Goal: Communication & Community: Answer question/provide support

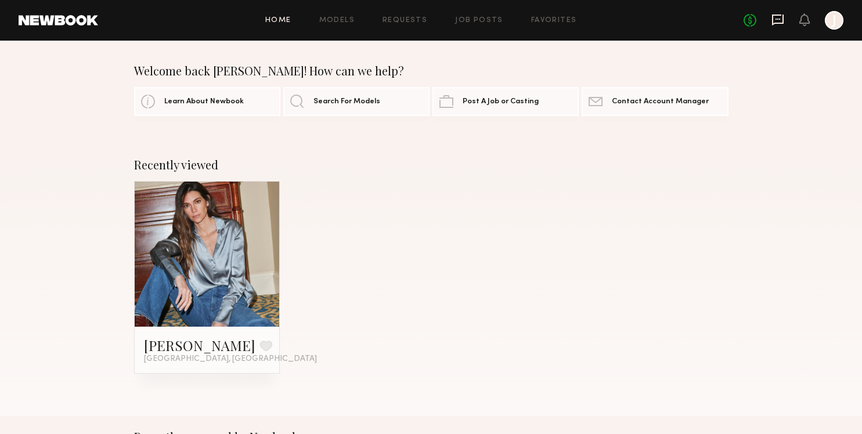
click at [773, 20] on icon at bounding box center [778, 20] width 12 height 11
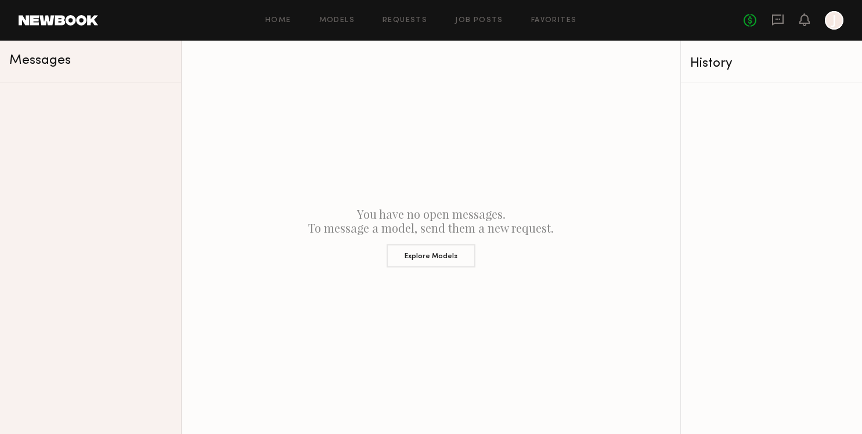
click at [832, 21] on div at bounding box center [834, 20] width 19 height 19
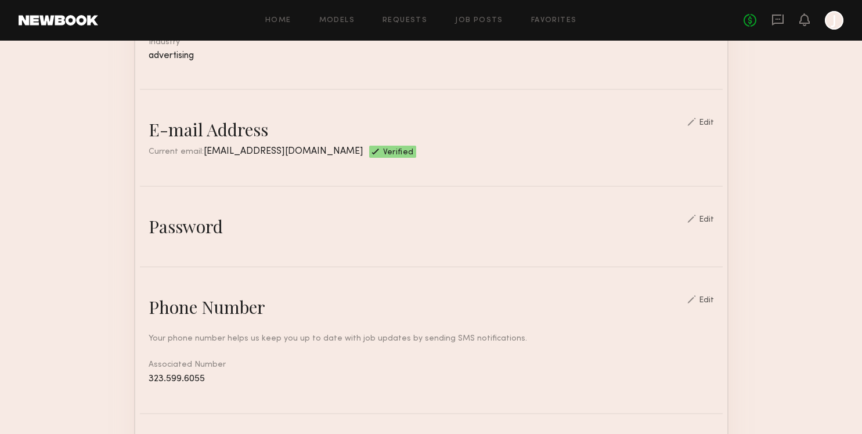
scroll to position [638, 0]
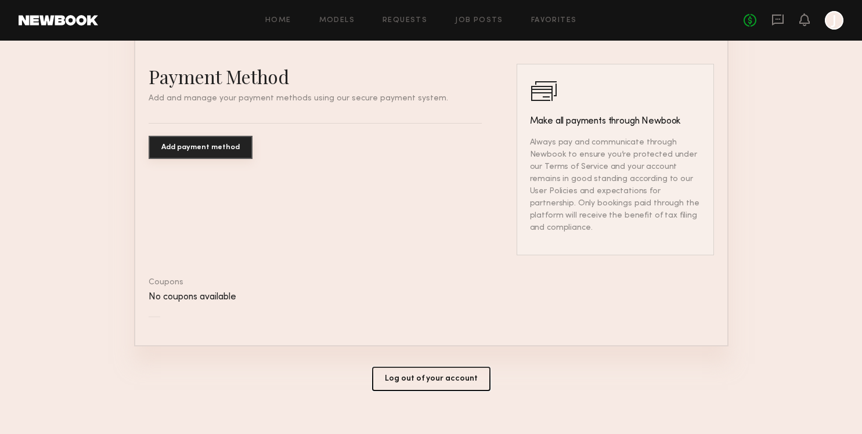
click at [431, 367] on button "Log out of your account" at bounding box center [431, 379] width 118 height 24
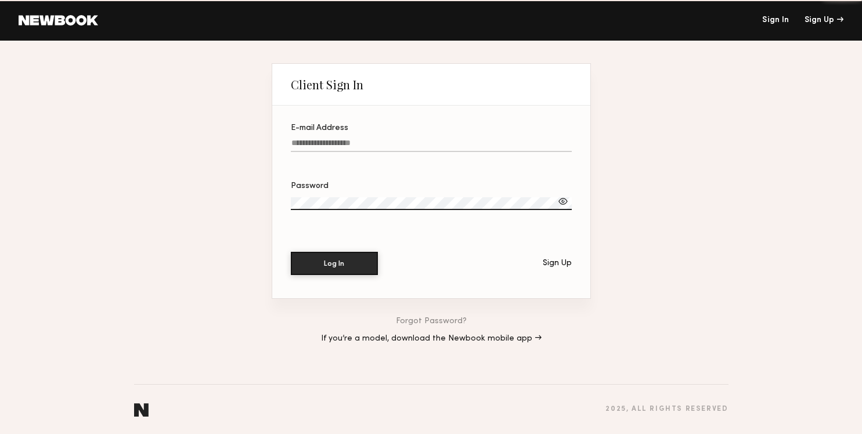
type input "**********"
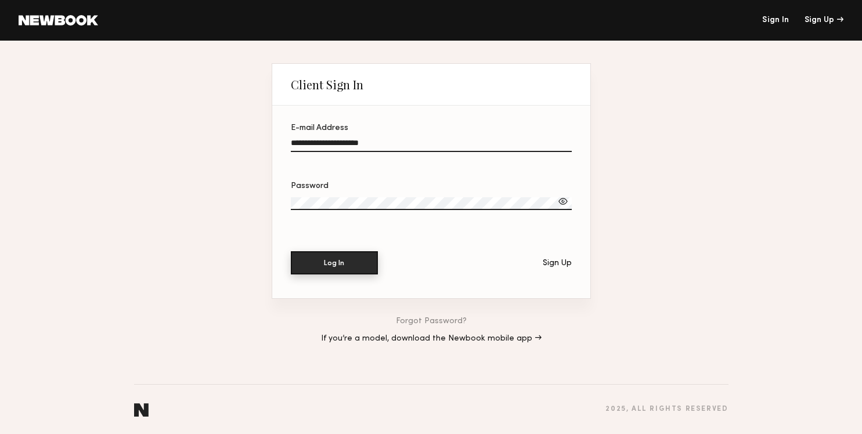
click at [343, 272] on button "Log In" at bounding box center [334, 262] width 87 height 23
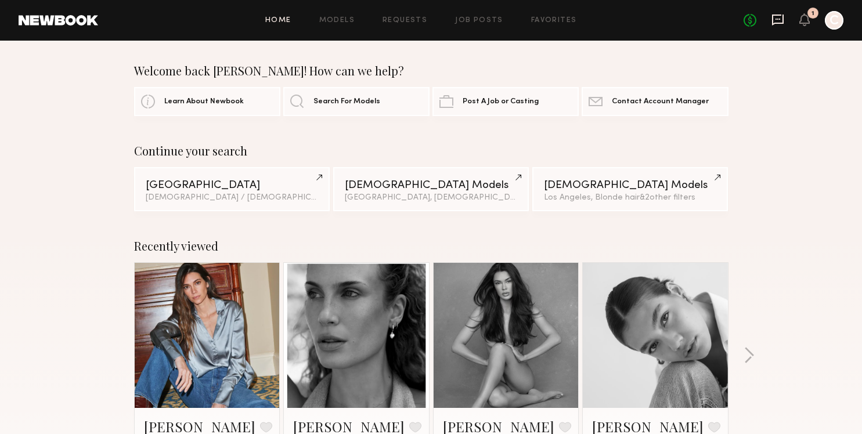
click at [779, 20] on icon at bounding box center [778, 19] width 5 height 1
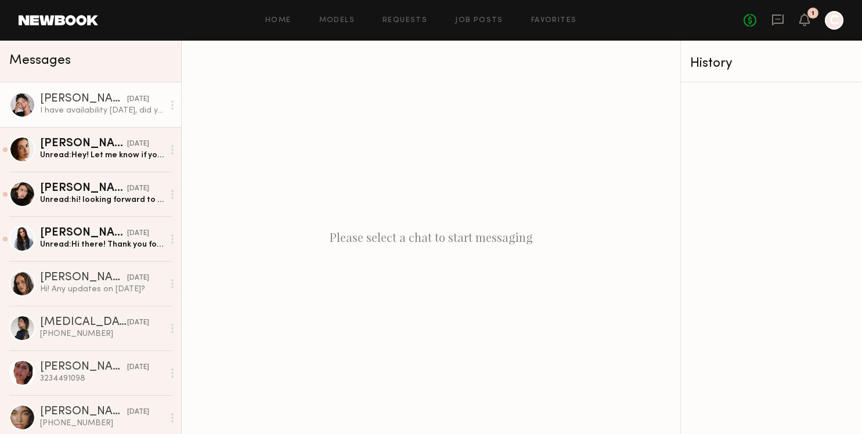
click at [104, 110] on div "I have availability [DATE], did you still need a model?" at bounding box center [102, 110] width 124 height 11
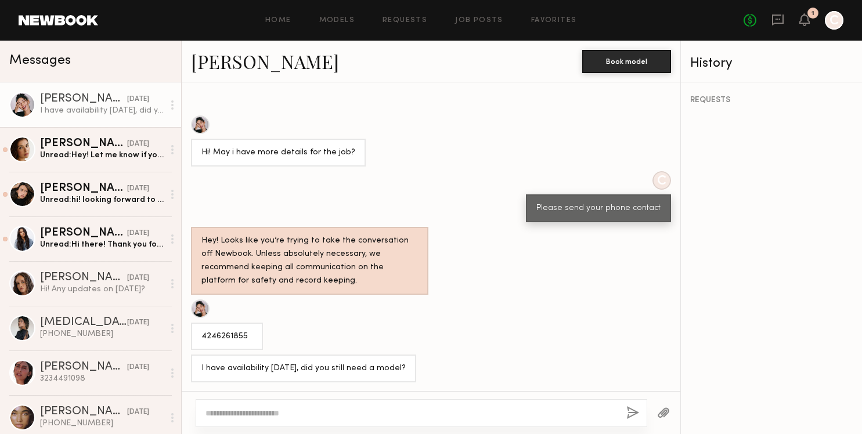
scroll to position [597, 0]
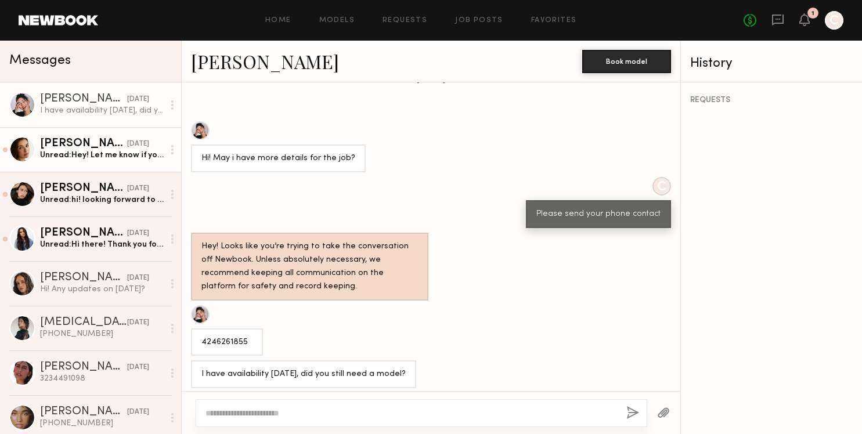
click at [86, 152] on div "Unread: Hey! Let me know if you’re still looking for a model for [DATE] :)" at bounding box center [102, 155] width 124 height 11
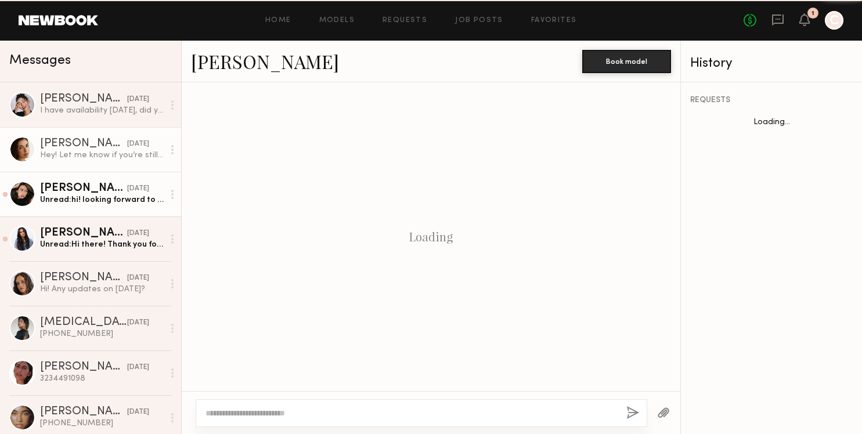
scroll to position [626, 0]
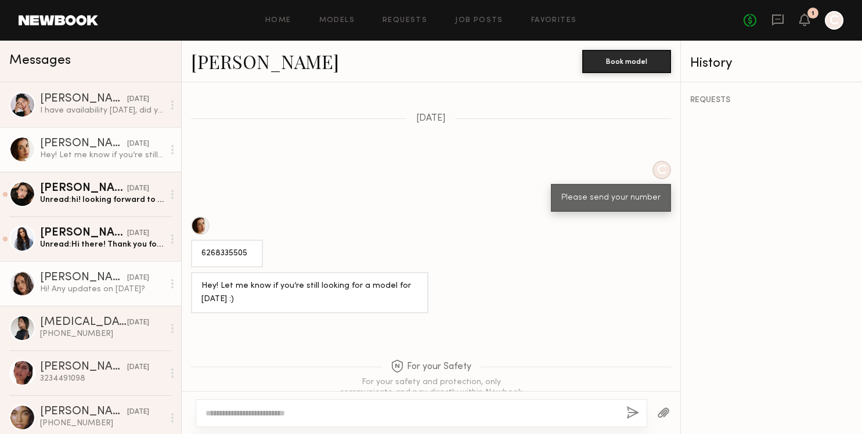
click at [85, 269] on link "[PERSON_NAME] [DATE] Hi! Any updates on [DATE]?" at bounding box center [90, 283] width 181 height 45
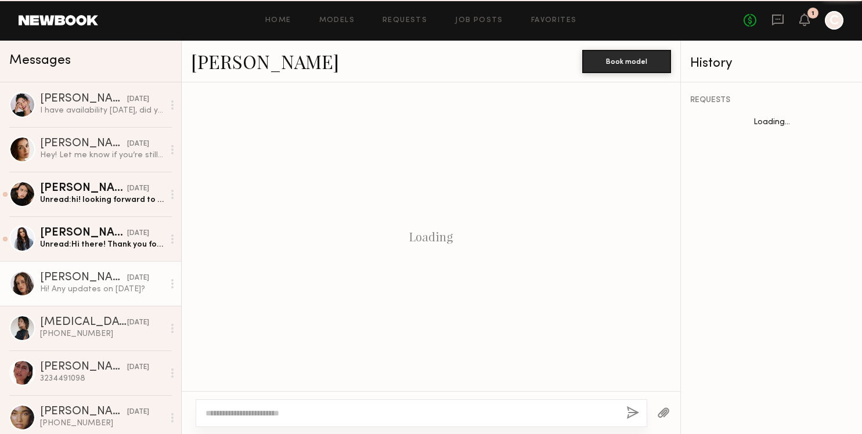
scroll to position [731, 0]
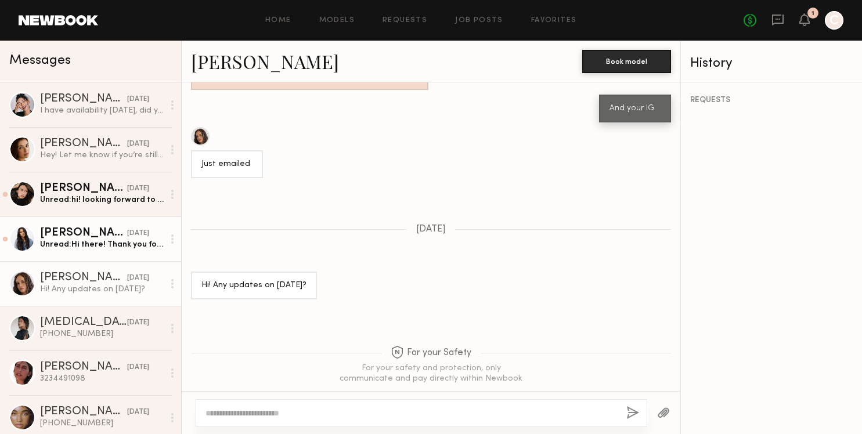
click at [85, 248] on div "Unread: Hi there! Thank you for reaching out. Can you share hours and usage of …" at bounding box center [102, 244] width 124 height 11
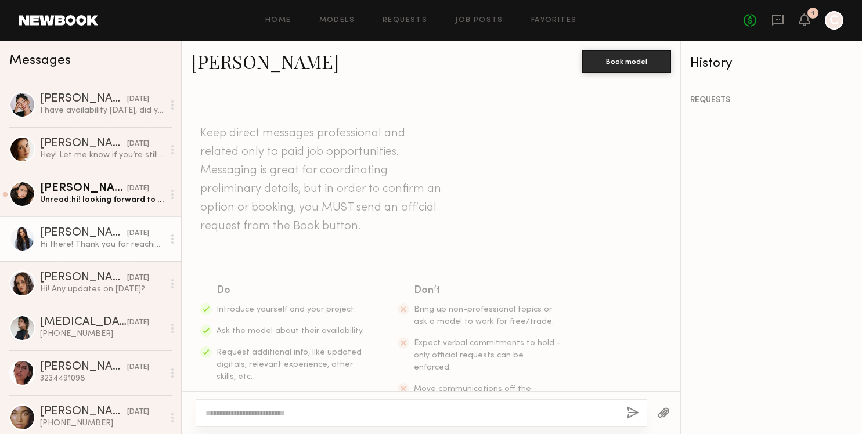
scroll to position [446, 0]
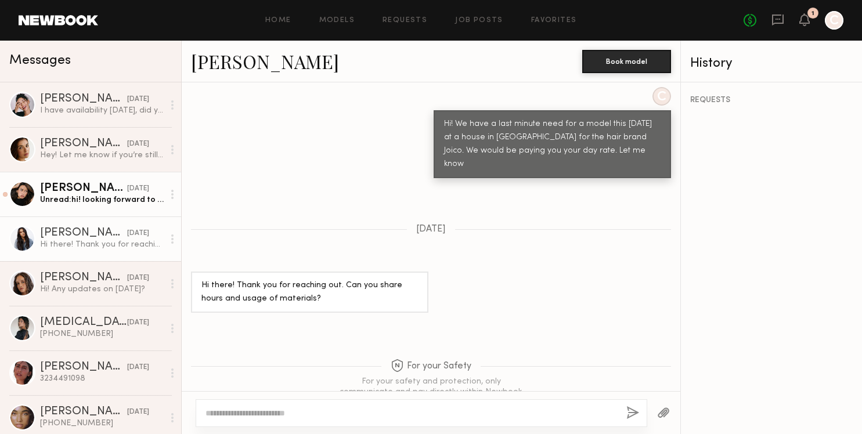
click at [82, 190] on div "[PERSON_NAME]" at bounding box center [83, 189] width 87 height 12
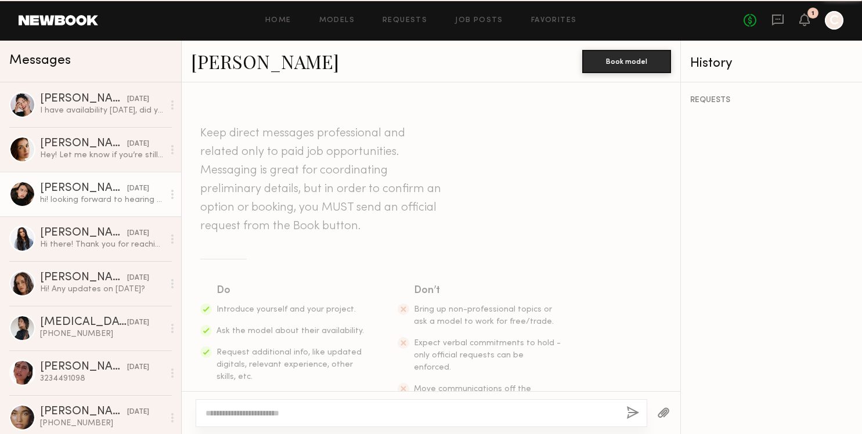
scroll to position [646, 0]
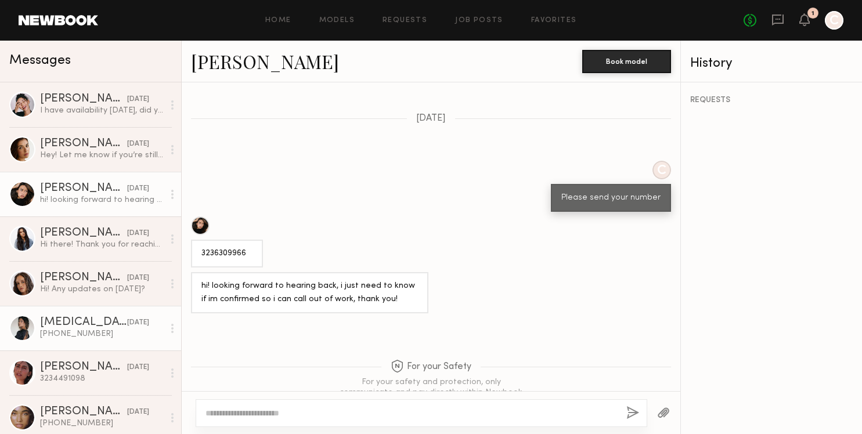
click at [92, 328] on div "[MEDICAL_DATA][PERSON_NAME]" at bounding box center [83, 323] width 87 height 12
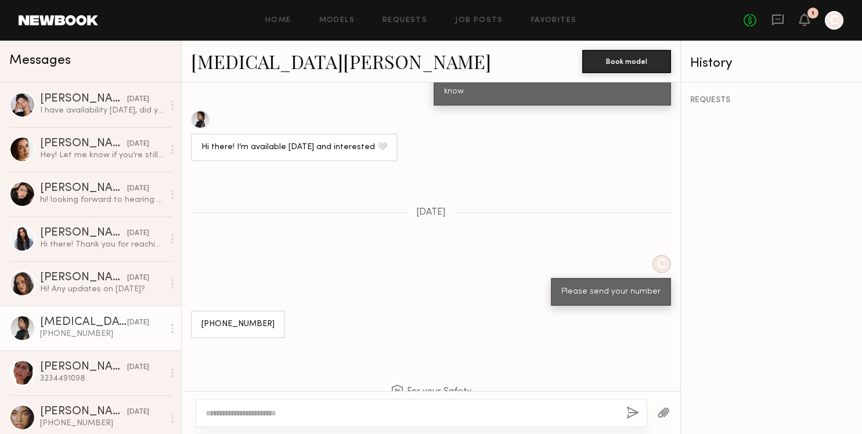
scroll to position [544, 0]
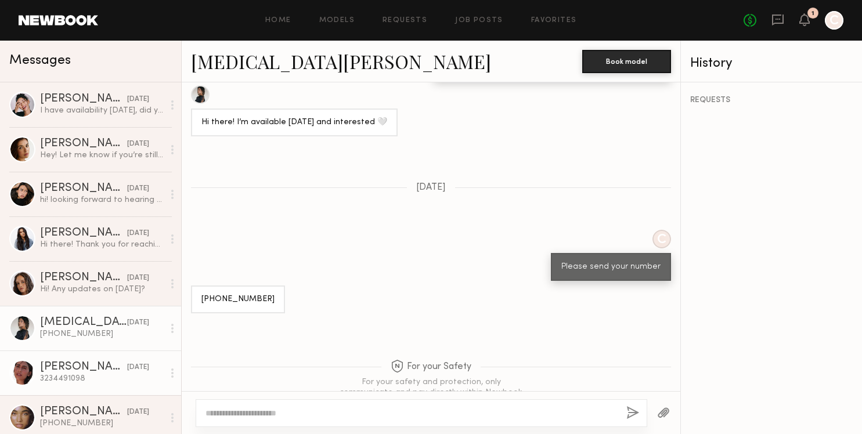
click at [77, 377] on div "3234491098" at bounding box center [102, 378] width 124 height 11
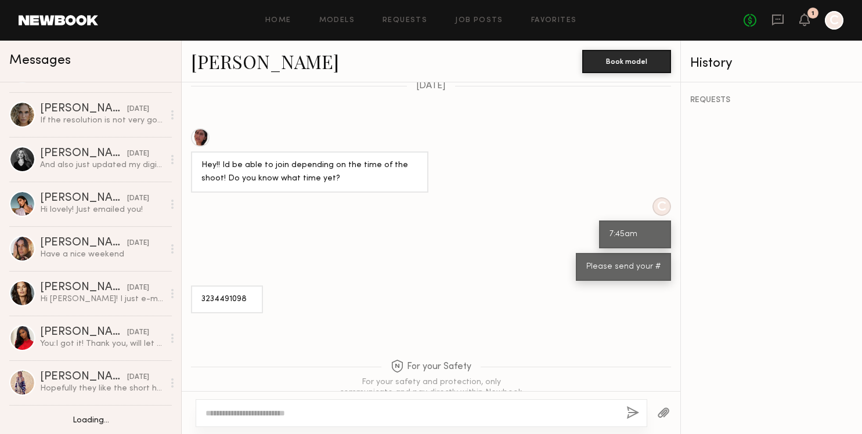
scroll to position [574, 0]
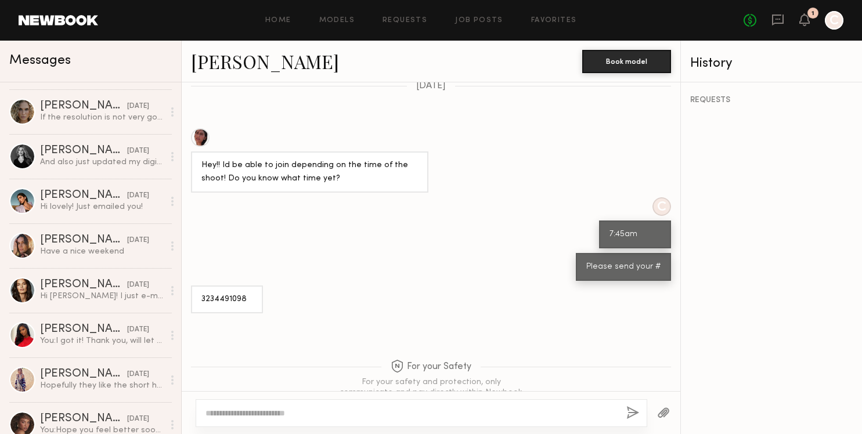
click at [84, 253] on div "Have a nice weekend" at bounding box center [102, 251] width 124 height 11
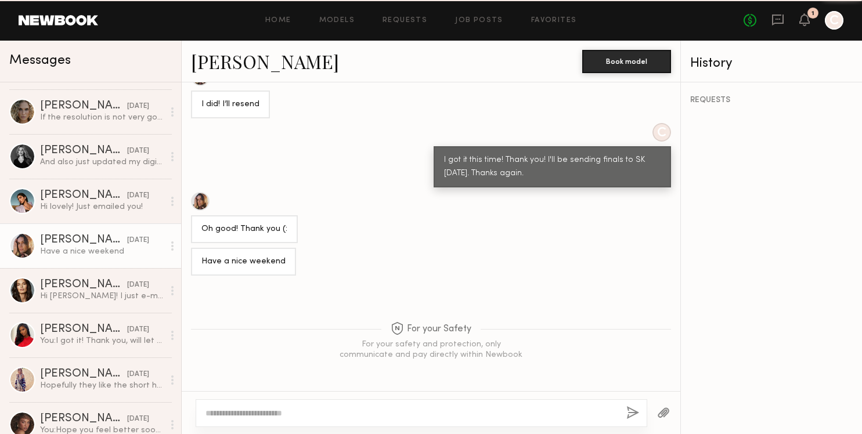
scroll to position [1085, 0]
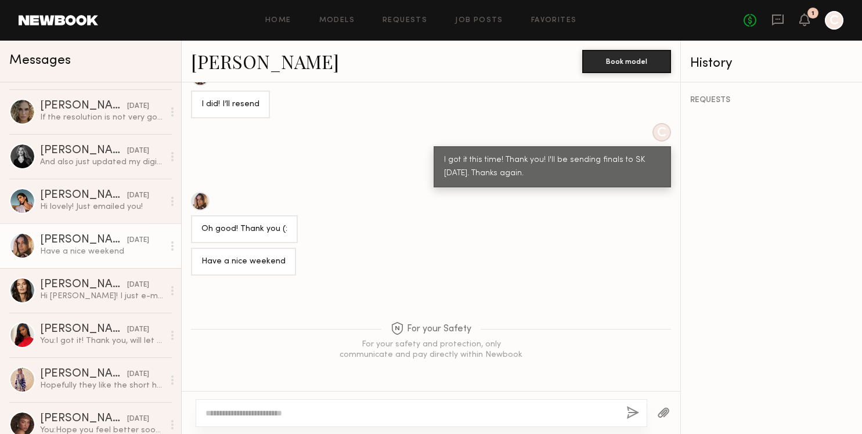
click at [243, 62] on link "[PERSON_NAME]" at bounding box center [265, 61] width 148 height 25
